Goal: Task Accomplishment & Management: Complete application form

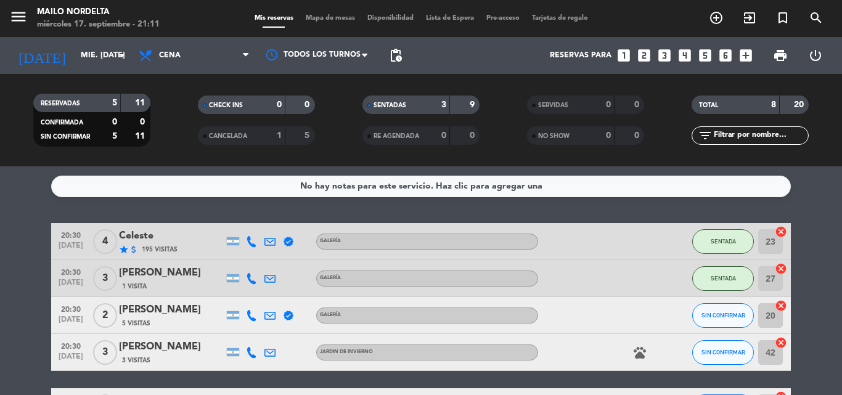
scroll to position [185, 0]
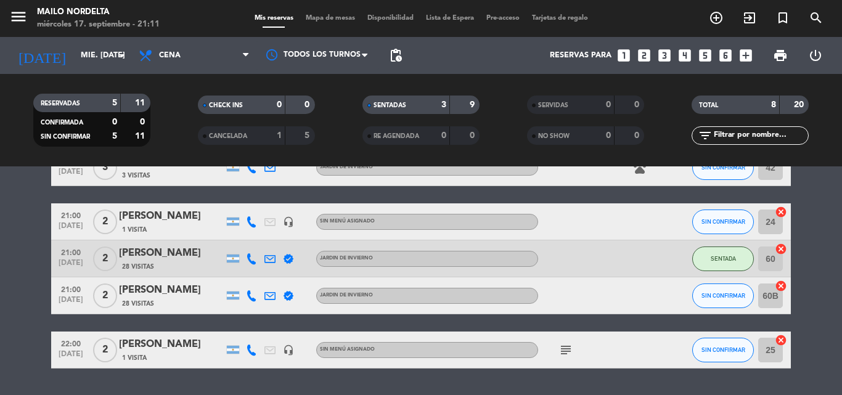
click at [173, 213] on div "[PERSON_NAME]" at bounding box center [171, 216] width 105 height 16
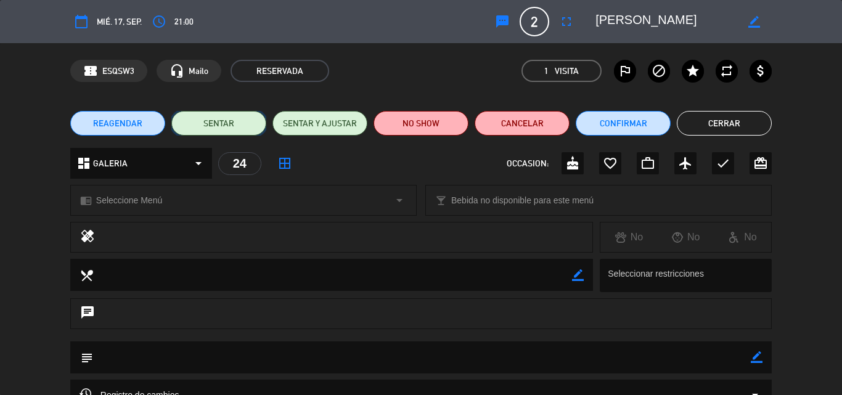
click at [228, 113] on button "SENTAR" at bounding box center [218, 123] width 95 height 25
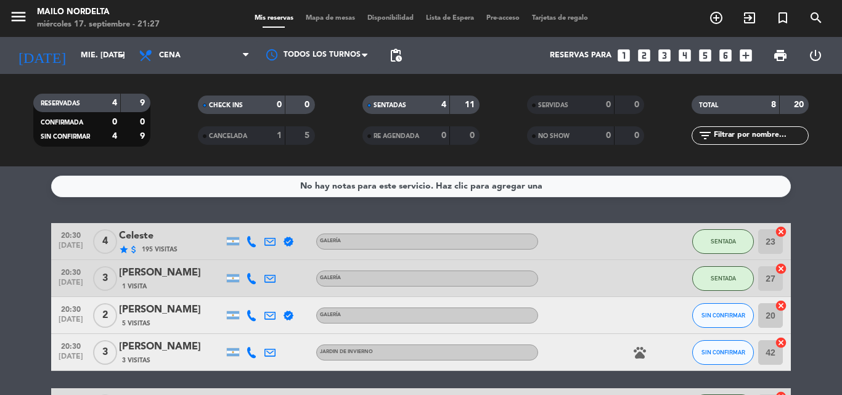
scroll to position [220, 0]
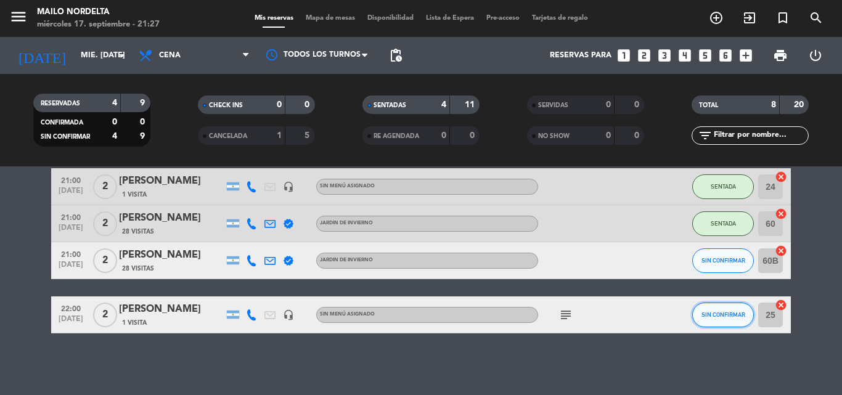
click at [720, 315] on span "SIN CONFIRMAR" at bounding box center [724, 314] width 44 height 7
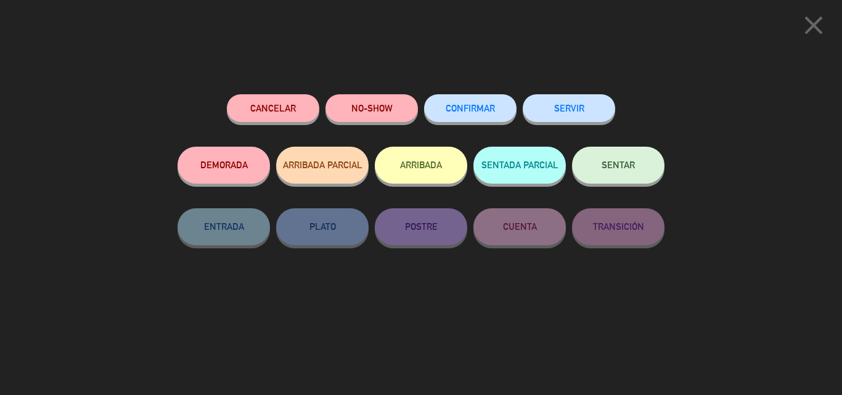
click at [624, 171] on button "SENTAR" at bounding box center [618, 165] width 93 height 37
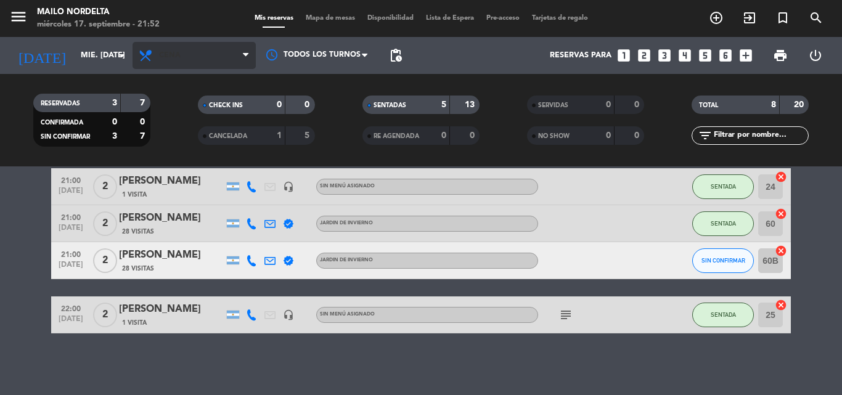
scroll to position [0, 0]
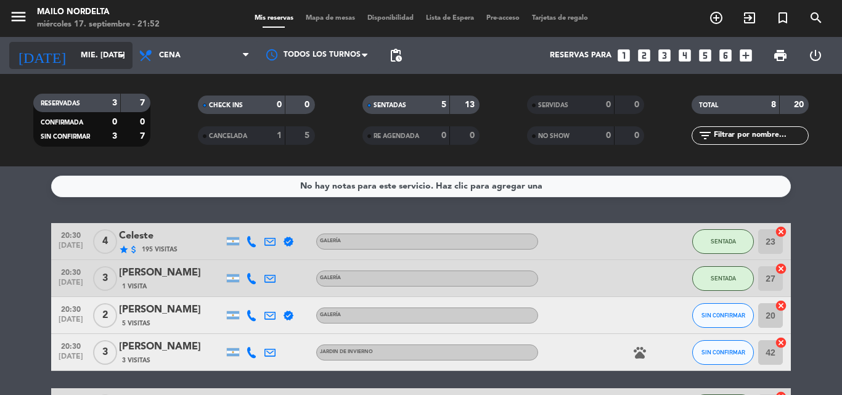
click at [126, 51] on icon "arrow_drop_down" at bounding box center [122, 55] width 15 height 15
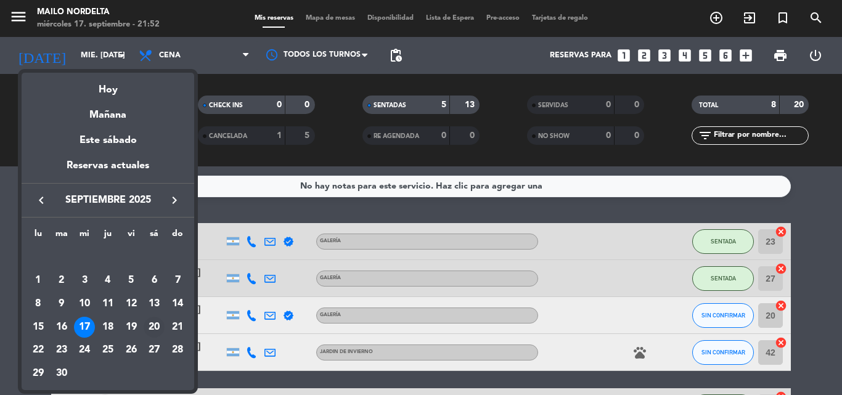
click at [154, 332] on div "20" at bounding box center [154, 327] width 21 height 21
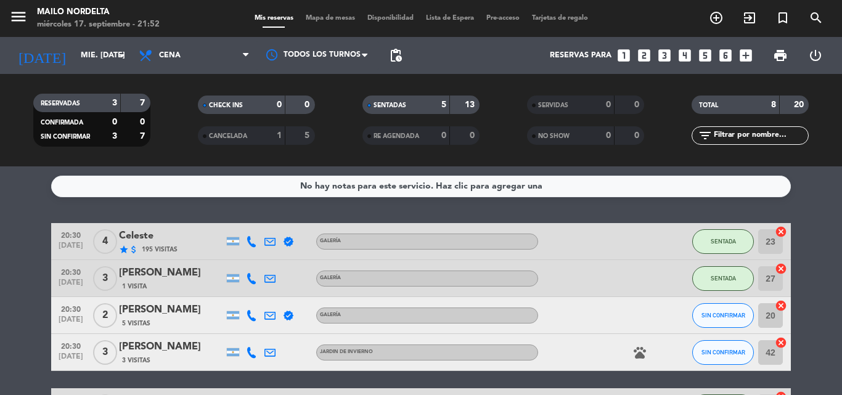
type input "sáb. [DATE]"
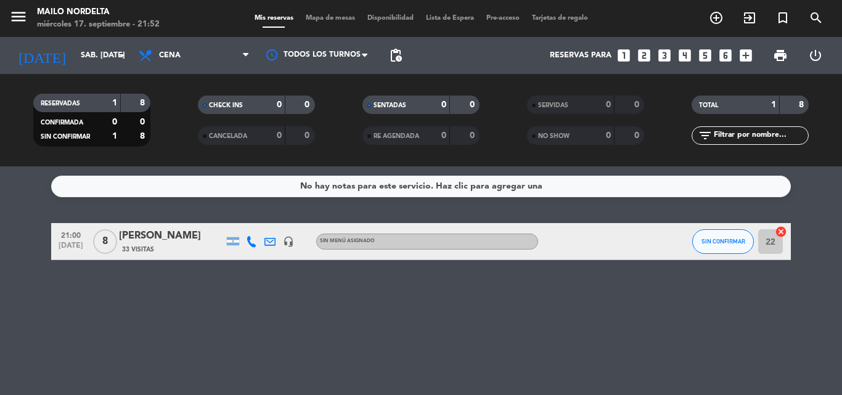
click at [314, 19] on span "Mapa de mesas" at bounding box center [331, 18] width 62 height 7
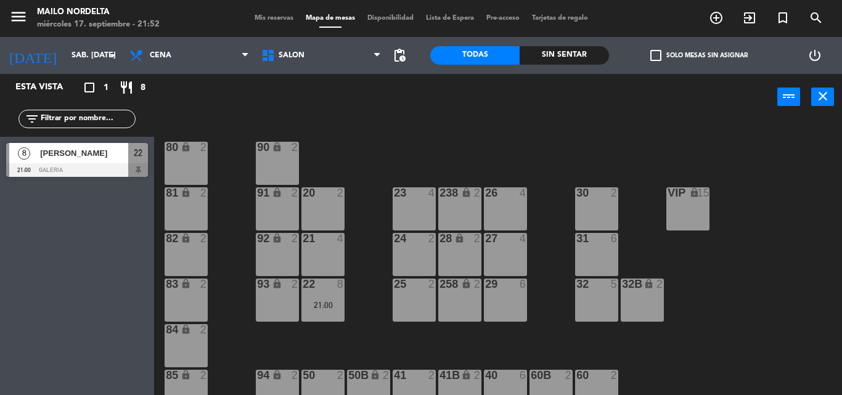
scroll to position [123, 0]
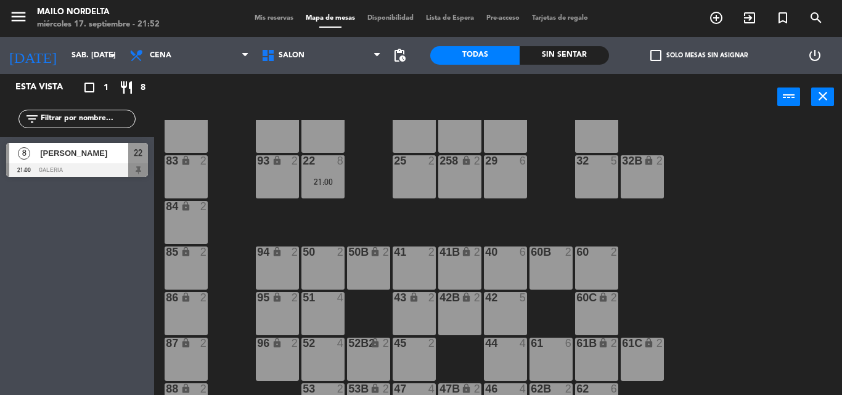
click at [327, 319] on div "51 4" at bounding box center [323, 313] width 43 height 43
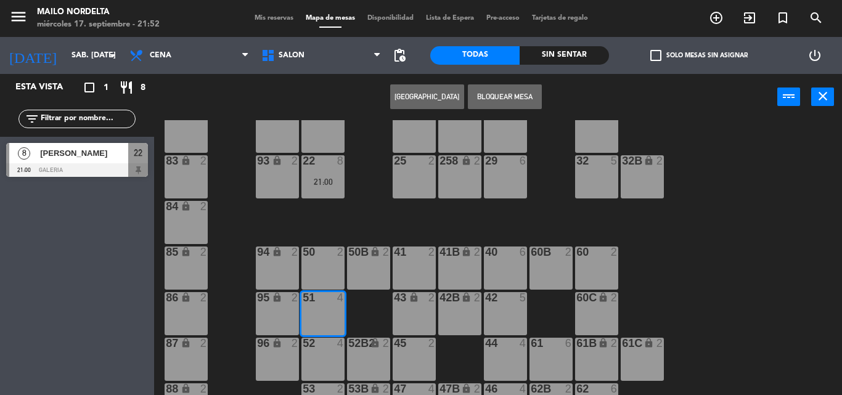
click at [307, 366] on div "52 4" at bounding box center [323, 359] width 43 height 43
click at [335, 273] on div "50 2" at bounding box center [323, 268] width 43 height 43
click at [436, 89] on button "[GEOGRAPHIC_DATA]" at bounding box center [427, 96] width 74 height 25
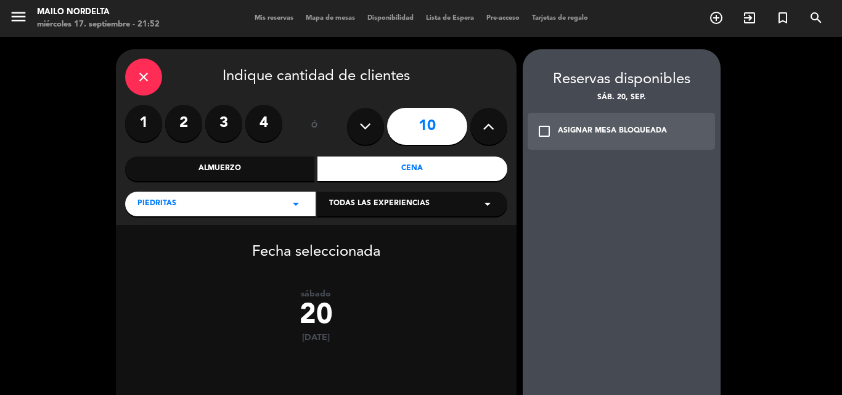
scroll to position [106, 0]
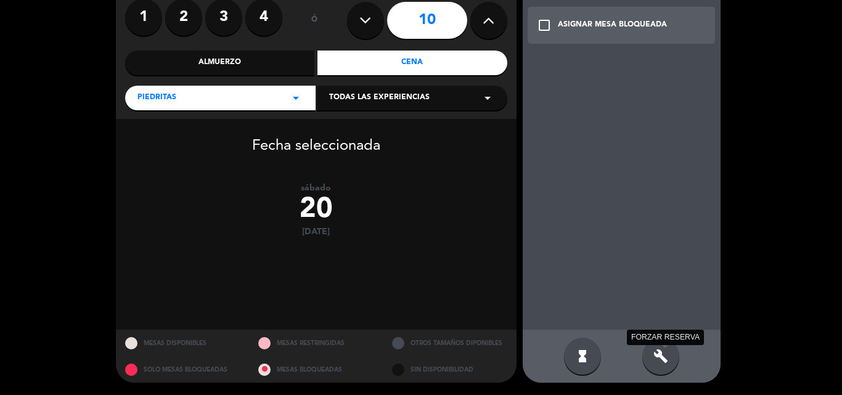
click at [662, 360] on icon "build" at bounding box center [661, 356] width 15 height 15
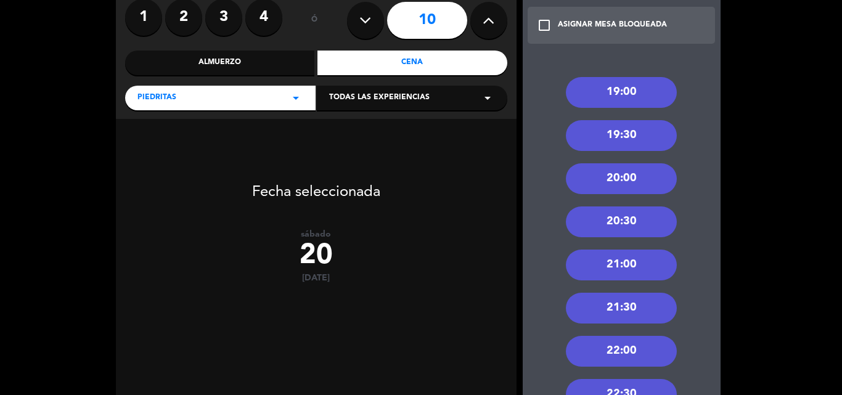
click at [619, 220] on div "20:30" at bounding box center [621, 222] width 111 height 31
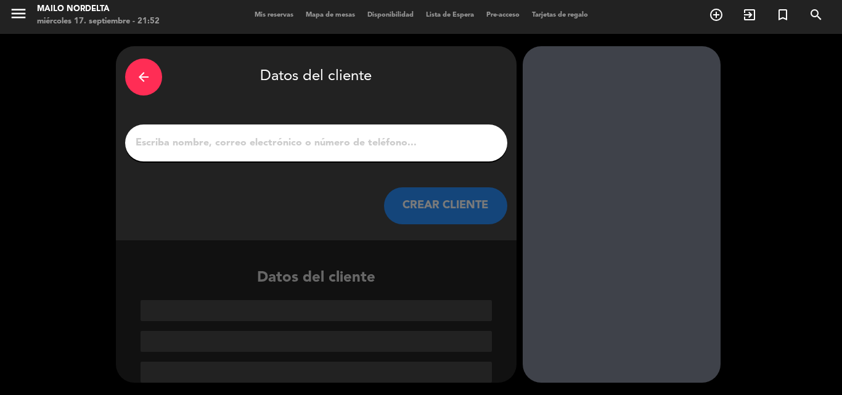
click at [298, 130] on div at bounding box center [316, 143] width 382 height 37
click at [290, 149] on input "1" at bounding box center [316, 142] width 364 height 17
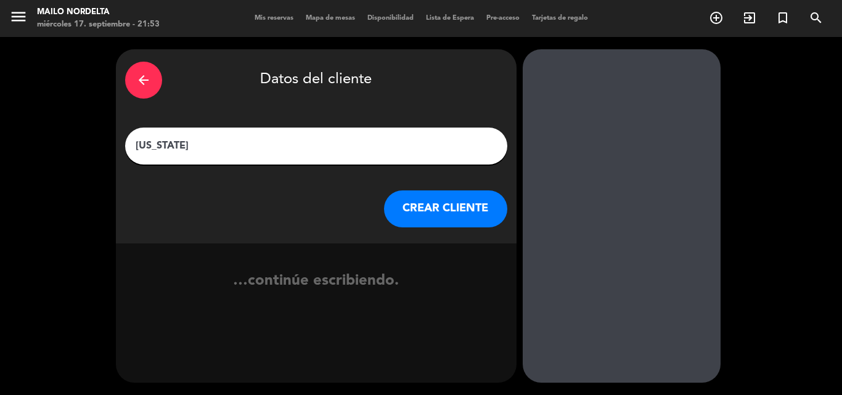
type input "[US_STATE]"
click at [445, 218] on button "CREAR CLIENTE" at bounding box center [445, 209] width 123 height 37
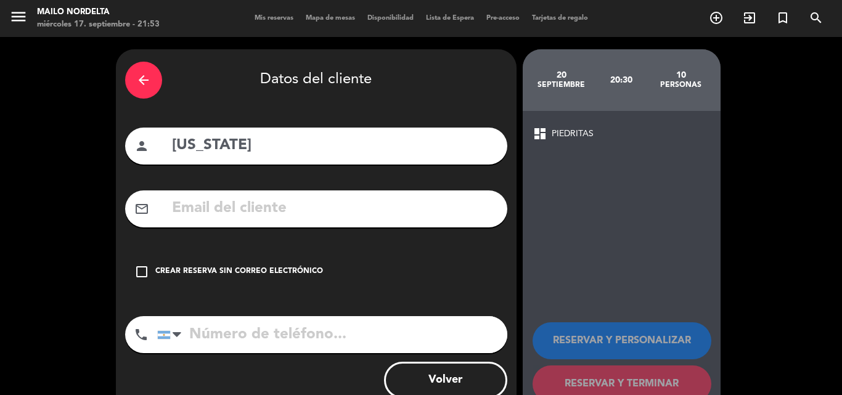
click at [173, 265] on div "check_box_outline_blank Crear reserva sin correo electrónico" at bounding box center [316, 271] width 382 height 37
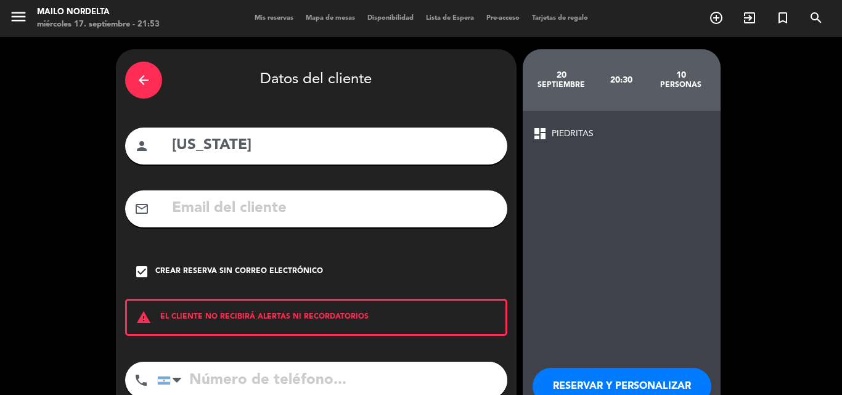
click at [248, 372] on input "tel" at bounding box center [332, 380] width 350 height 37
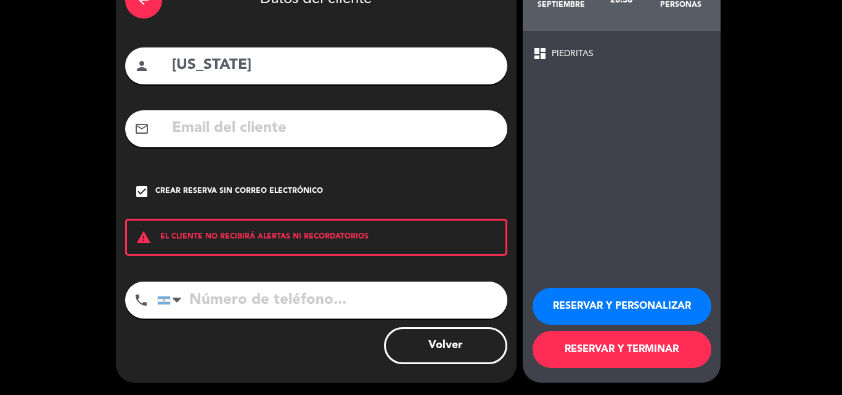
click at [247, 300] on input "tel" at bounding box center [332, 300] width 350 height 37
click at [236, 313] on input "tel" at bounding box center [332, 300] width 350 height 37
type input "1164751912"
click at [630, 350] on button "RESERVAR Y TERMINAR" at bounding box center [622, 349] width 179 height 37
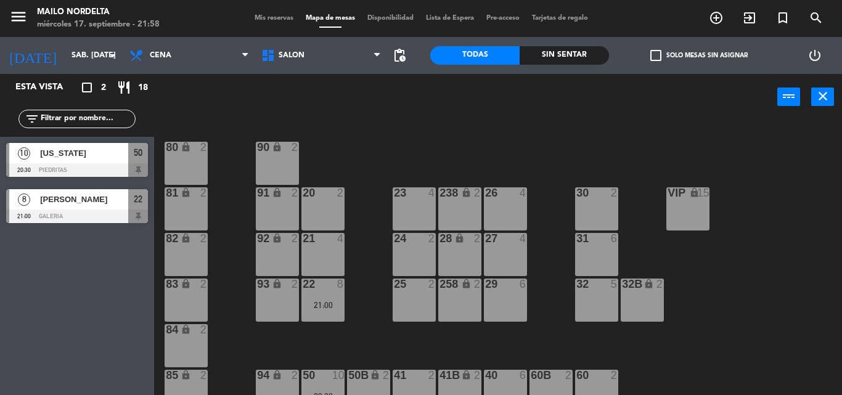
click at [282, 20] on span "Mis reservas" at bounding box center [274, 18] width 51 height 7
